Goal: Information Seeking & Learning: Learn about a topic

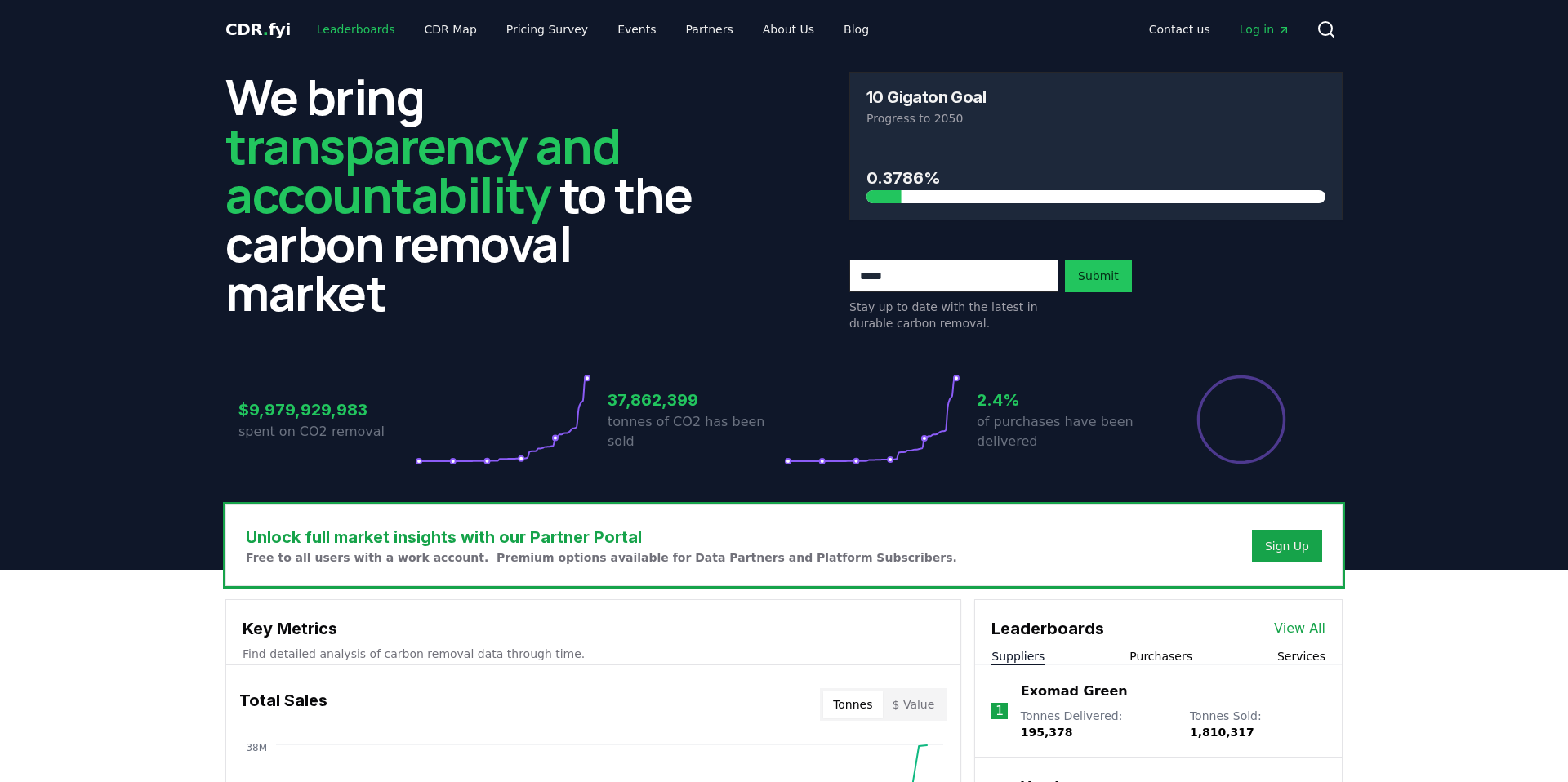
click at [339, 25] on link "Leaderboards" at bounding box center [356, 29] width 105 height 29
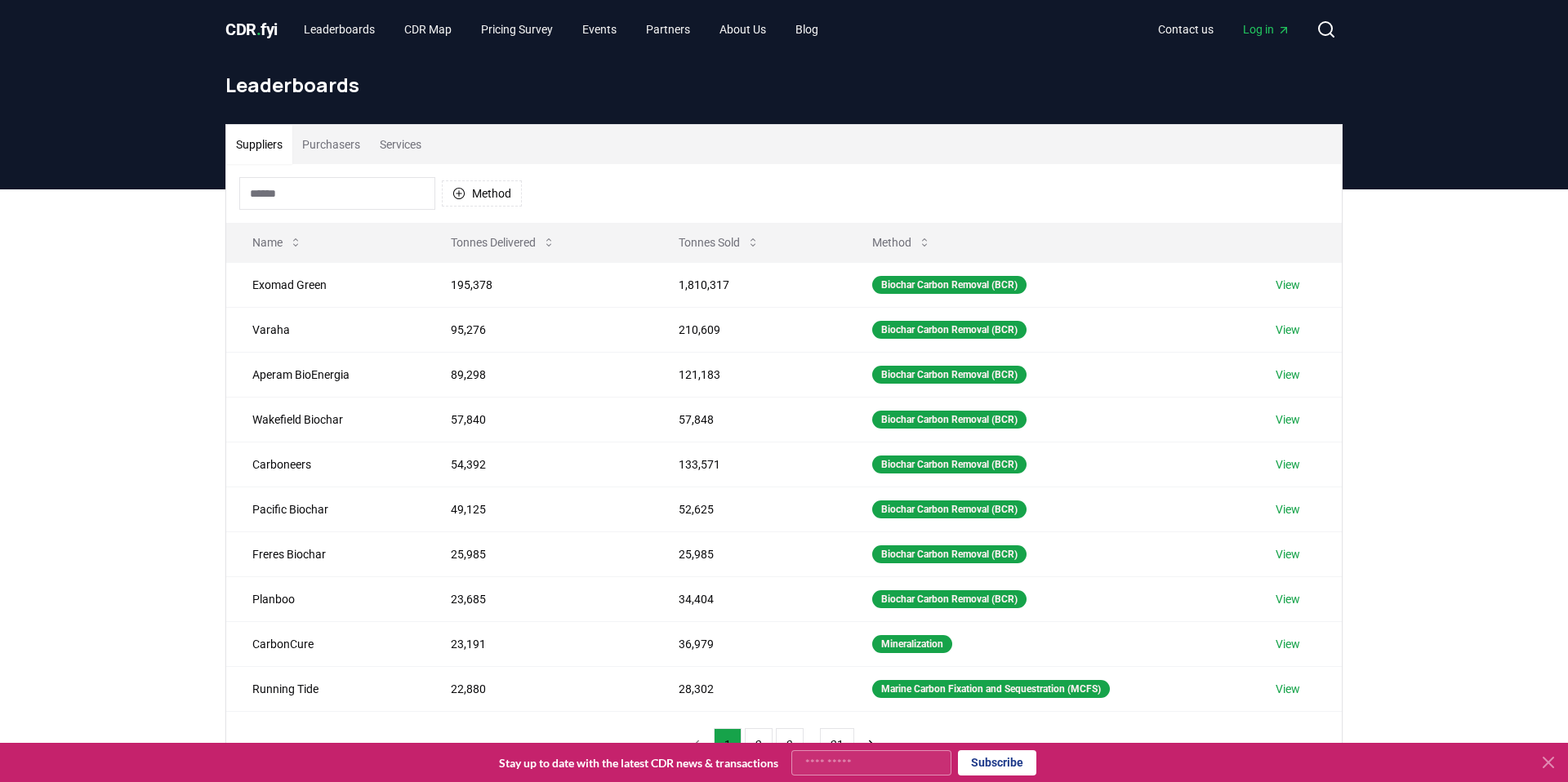
click at [408, 127] on button "Services" at bounding box center [401, 144] width 62 height 40
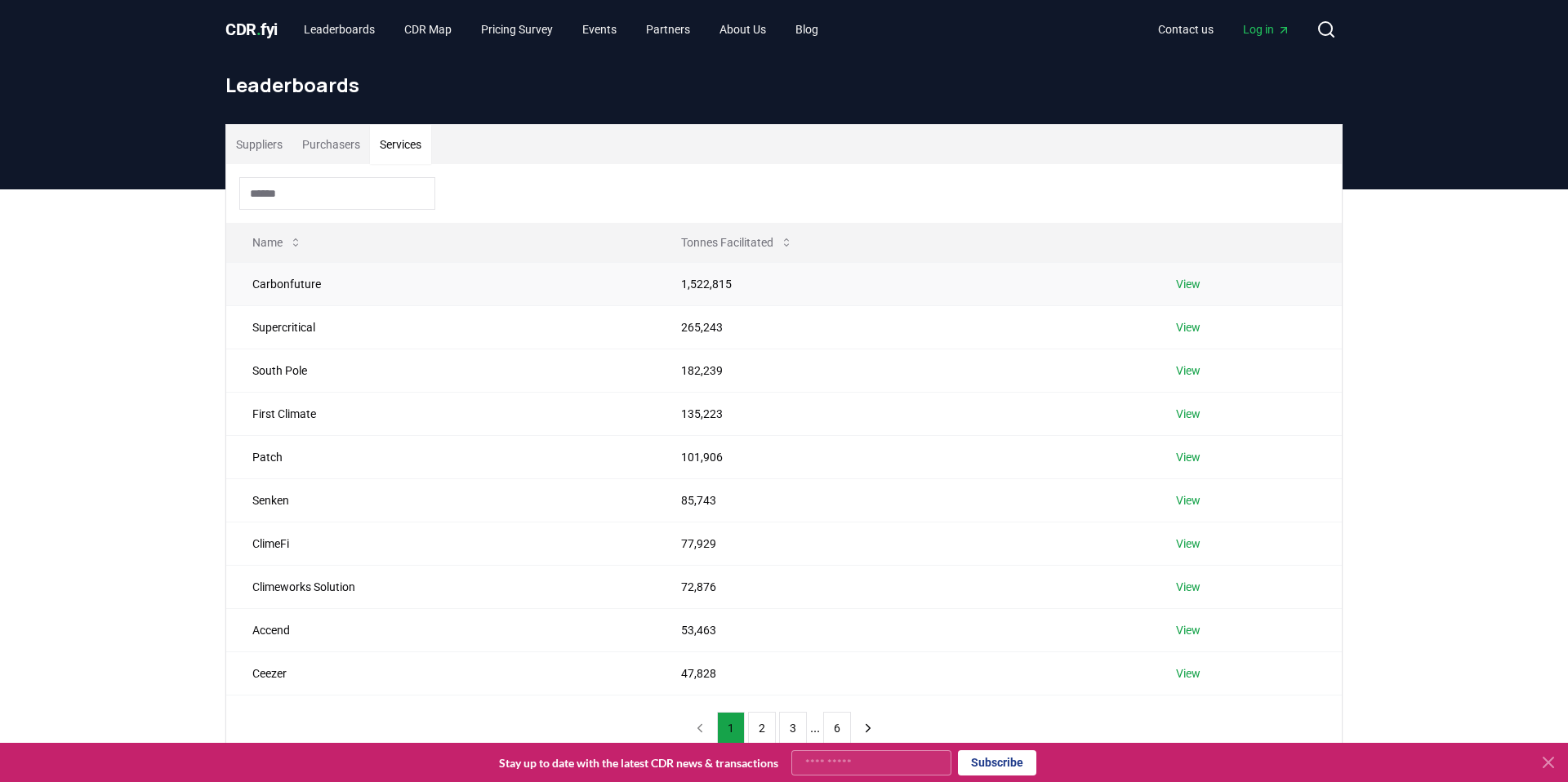
click at [1190, 284] on link "View" at bounding box center [1188, 284] width 25 height 17
click at [420, 144] on button "Services" at bounding box center [401, 144] width 62 height 40
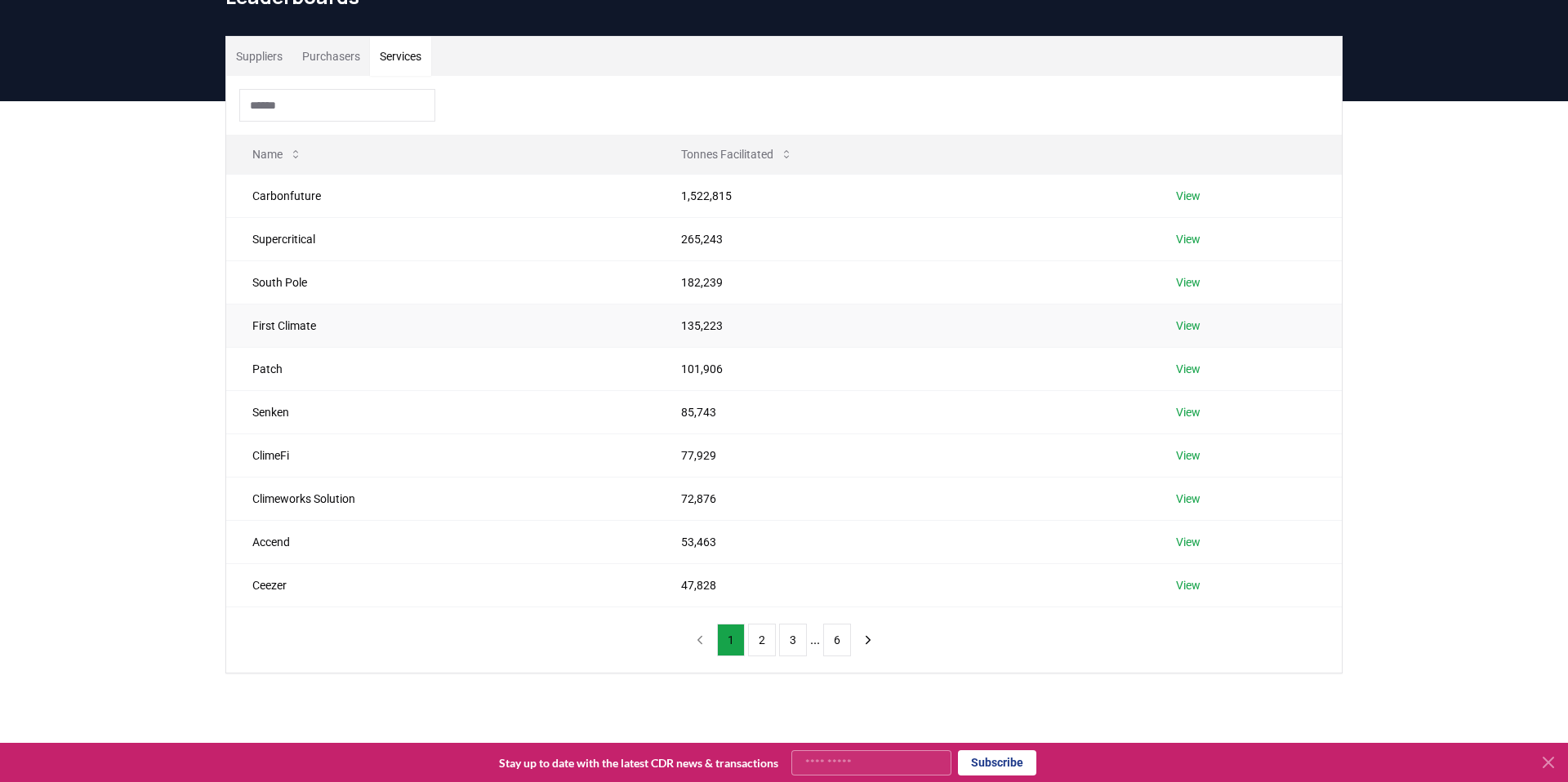
scroll to position [91, 0]
